Goal: Check status: Check status

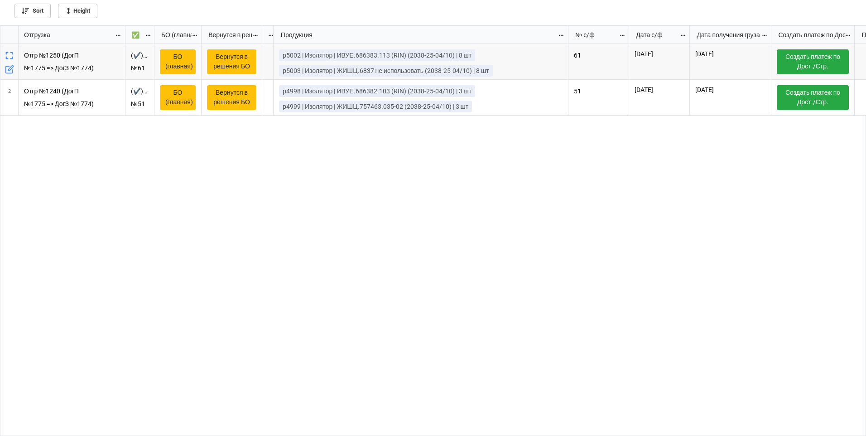
scroll to position [405, 861]
click at [76, 10] on link "Height" at bounding box center [77, 11] width 39 height 14
click at [83, 64] on li "Very Large" at bounding box center [80, 63] width 45 height 15
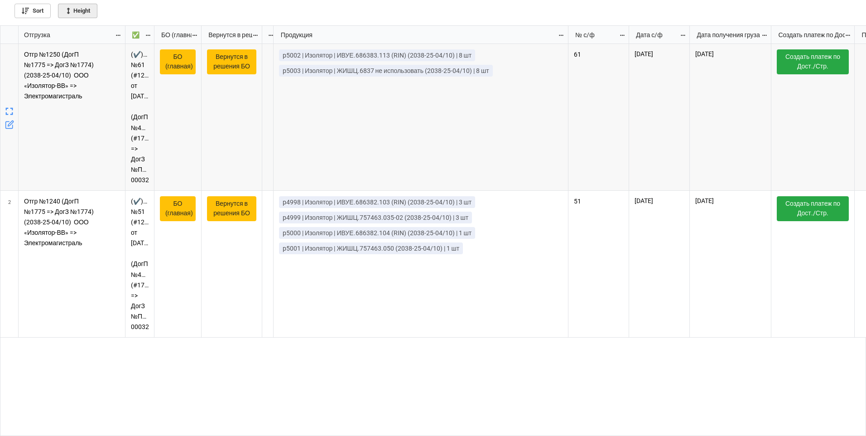
click at [82, 10] on link "Height" at bounding box center [77, 11] width 39 height 14
click at [84, 32] on li "Medium" at bounding box center [80, 33] width 45 height 15
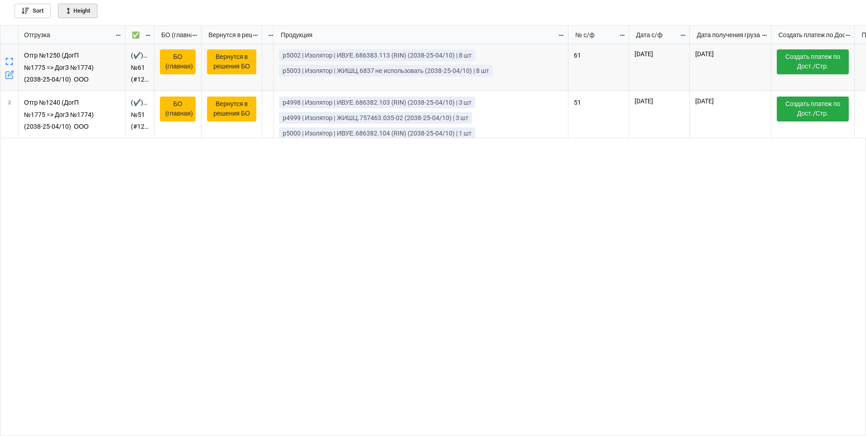
click at [79, 9] on link "Height" at bounding box center [77, 11] width 39 height 14
click at [84, 46] on li "Large" at bounding box center [80, 48] width 45 height 15
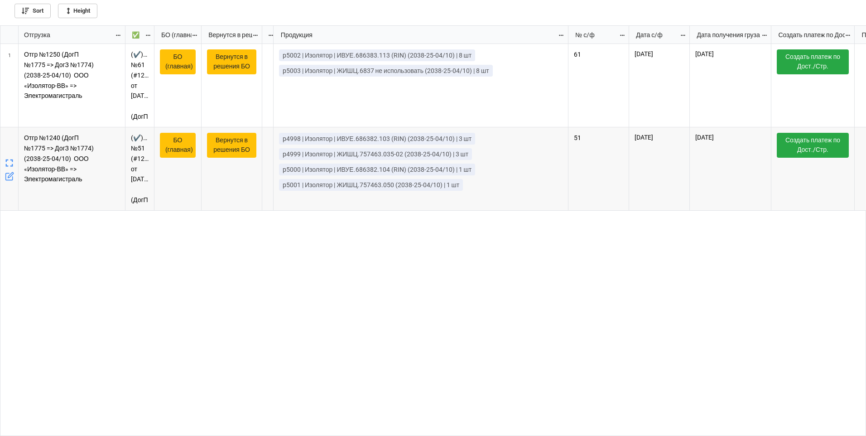
drag, startPoint x: 435, startPoint y: 257, endPoint x: 449, endPoint y: 267, distance: 18.0
click at [436, 259] on div "(✔️)Отгр №61 (#1250) от [DATE] (ДогП №491/143 (#1775) => ДогЗ №ПД-25-00032 / За…" at bounding box center [496, 240] width 741 height 392
click at [154, 33] on div "✅" at bounding box center [140, 35] width 29 height 18
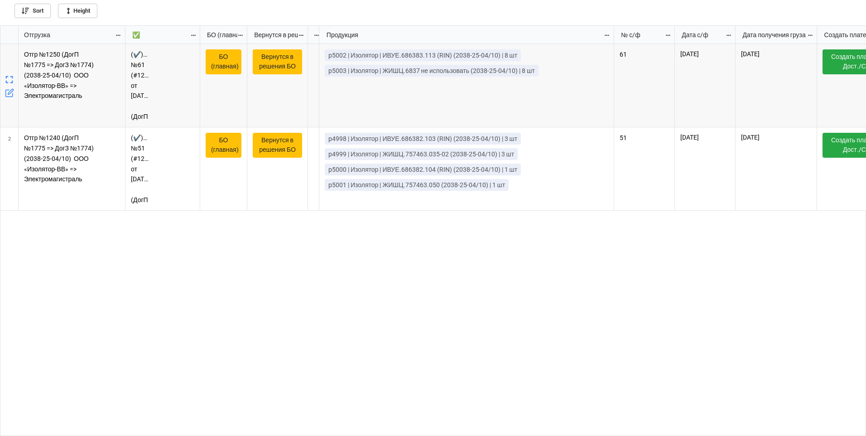
drag, startPoint x: 155, startPoint y: 34, endPoint x: 200, endPoint y: 36, distance: 45.8
click at [200, 36] on div "grid" at bounding box center [200, 35] width 1 height 18
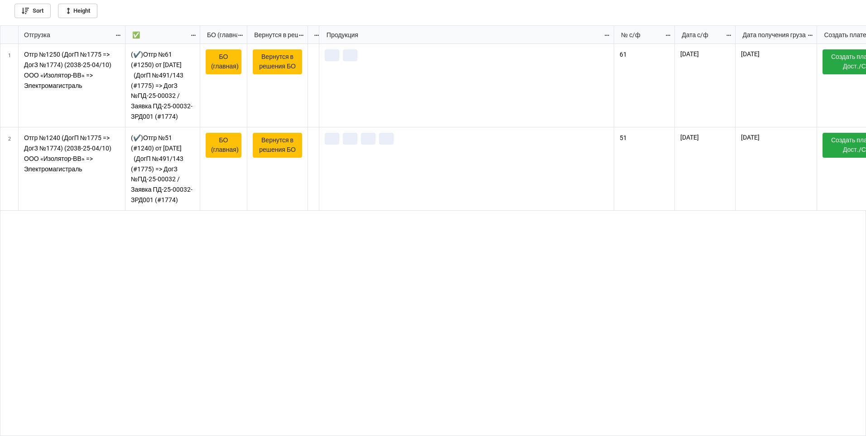
scroll to position [405, 861]
